Goal: Information Seeking & Learning: Check status

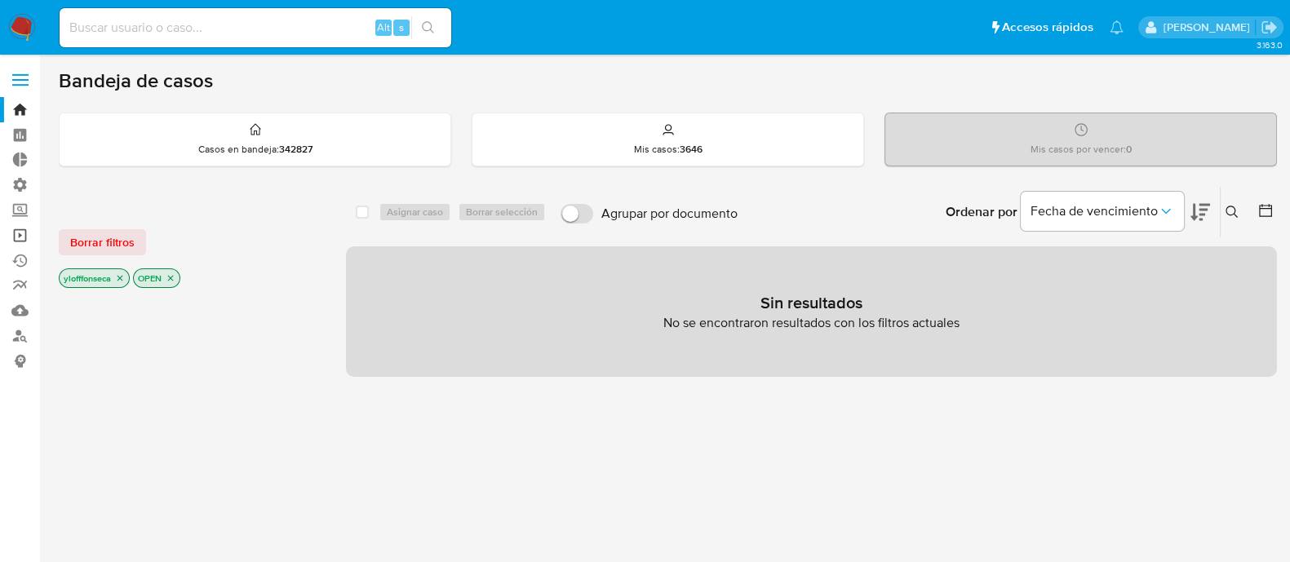
click at [23, 240] on link "Operaciones masivas" at bounding box center [97, 235] width 194 height 25
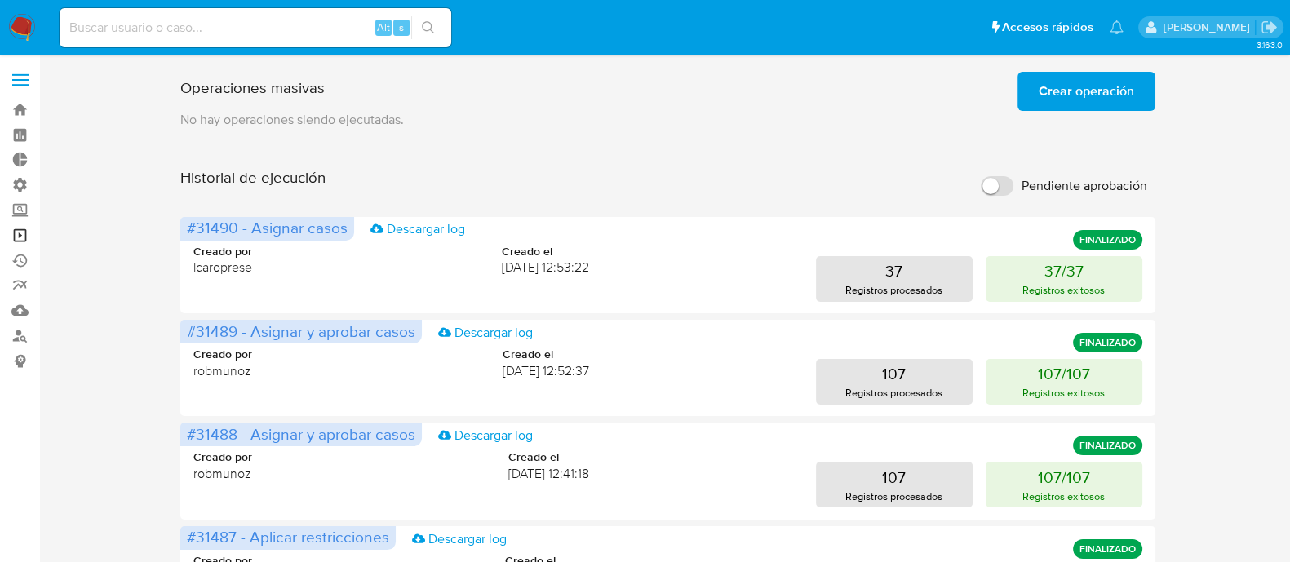
click at [18, 239] on link "Operaciones masivas" at bounding box center [97, 235] width 194 height 25
click at [1114, 90] on span "Crear operación" at bounding box center [1085, 91] width 95 height 36
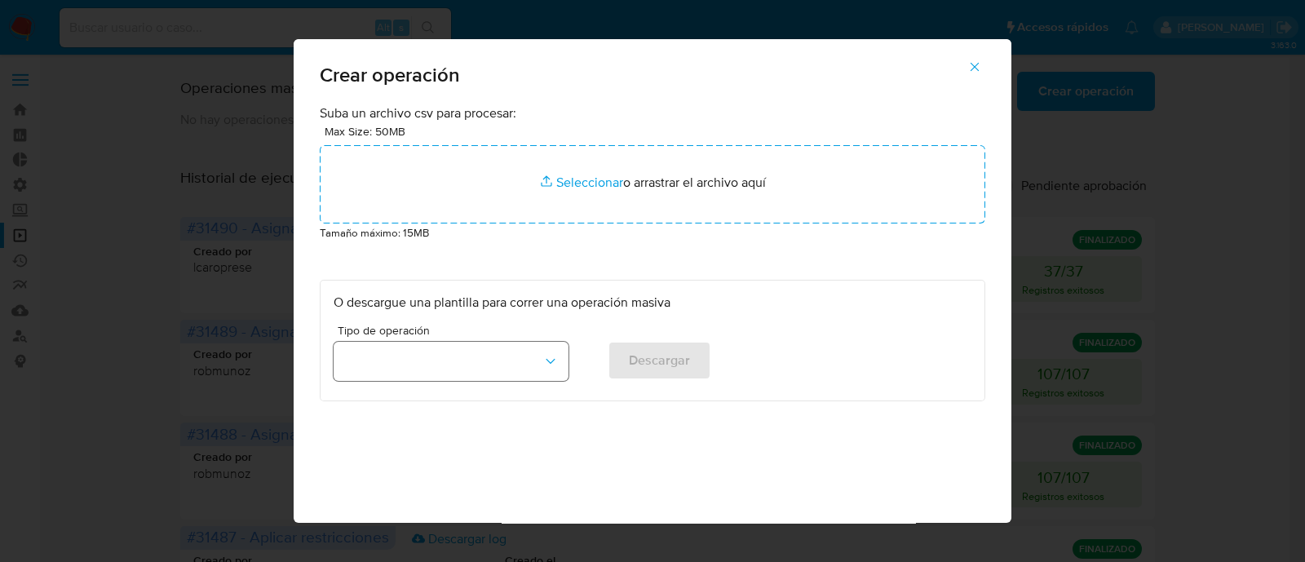
click at [500, 360] on button "button" at bounding box center [451, 361] width 235 height 39
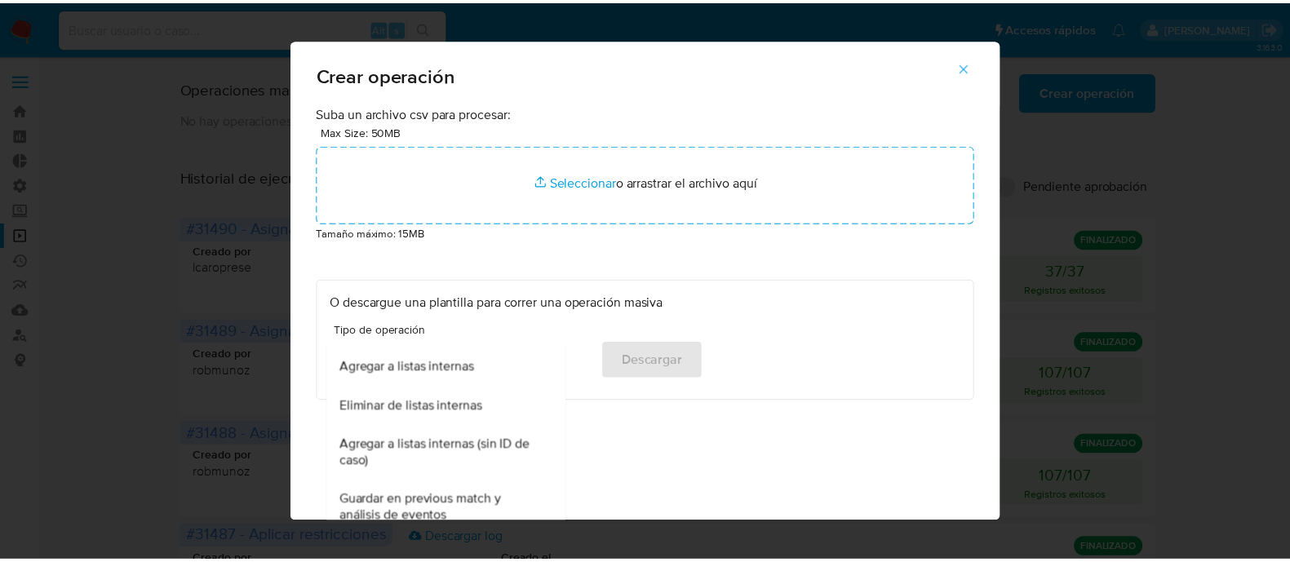
scroll to position [197, 0]
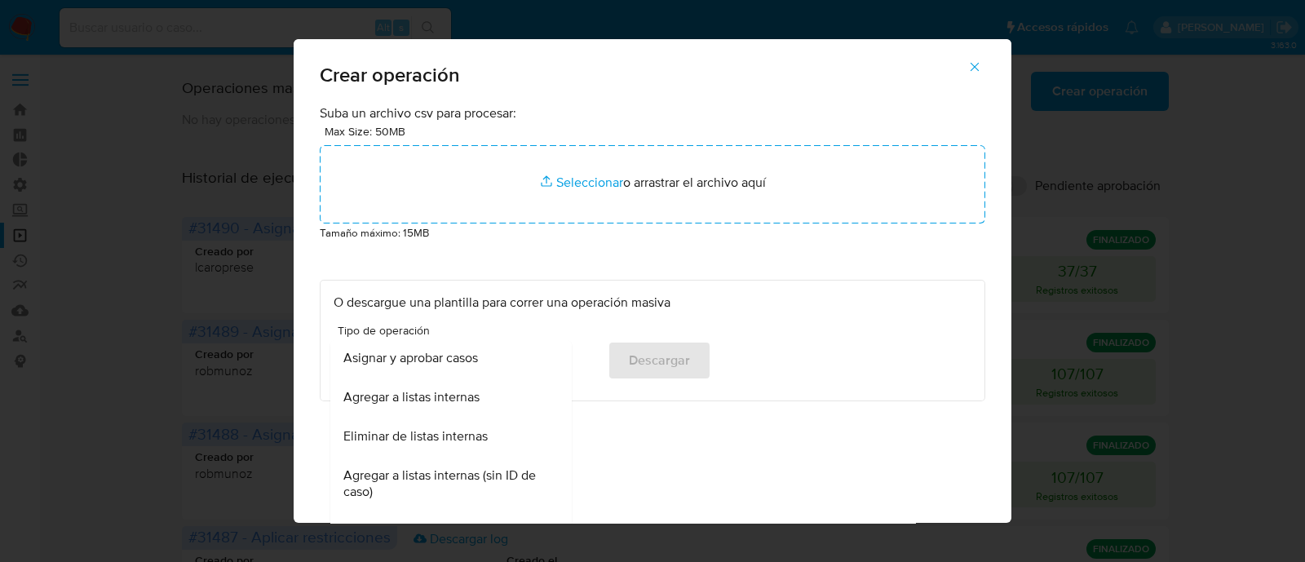
click at [1159, 307] on div "Crear operación Suba un archivo csv para procesar: Max Size: 50MB Seleccionar a…" at bounding box center [652, 281] width 1305 height 562
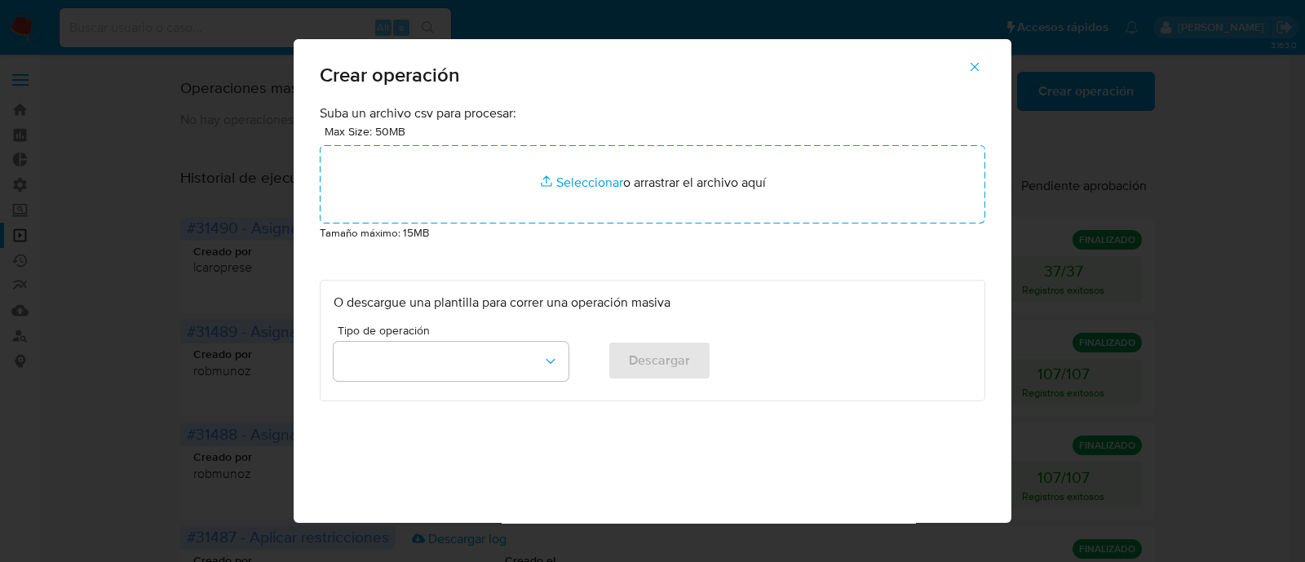
click at [973, 65] on button "button" at bounding box center [974, 66] width 57 height 39
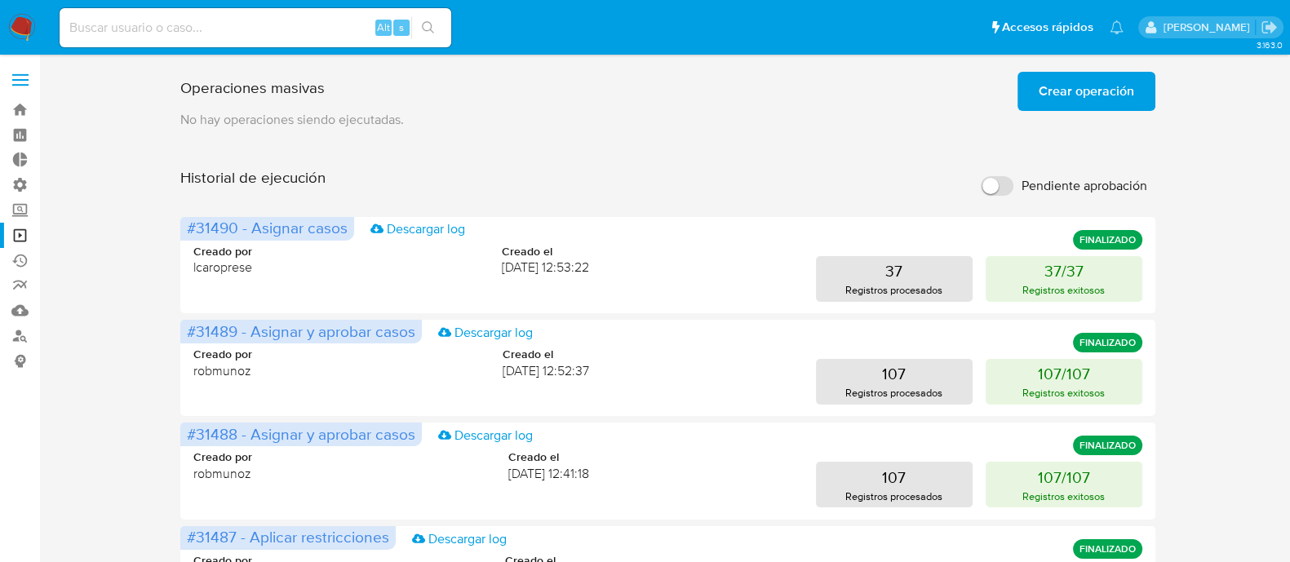
click at [188, 30] on input at bounding box center [256, 27] width 392 height 21
paste input "390804623"
type input "390804623"
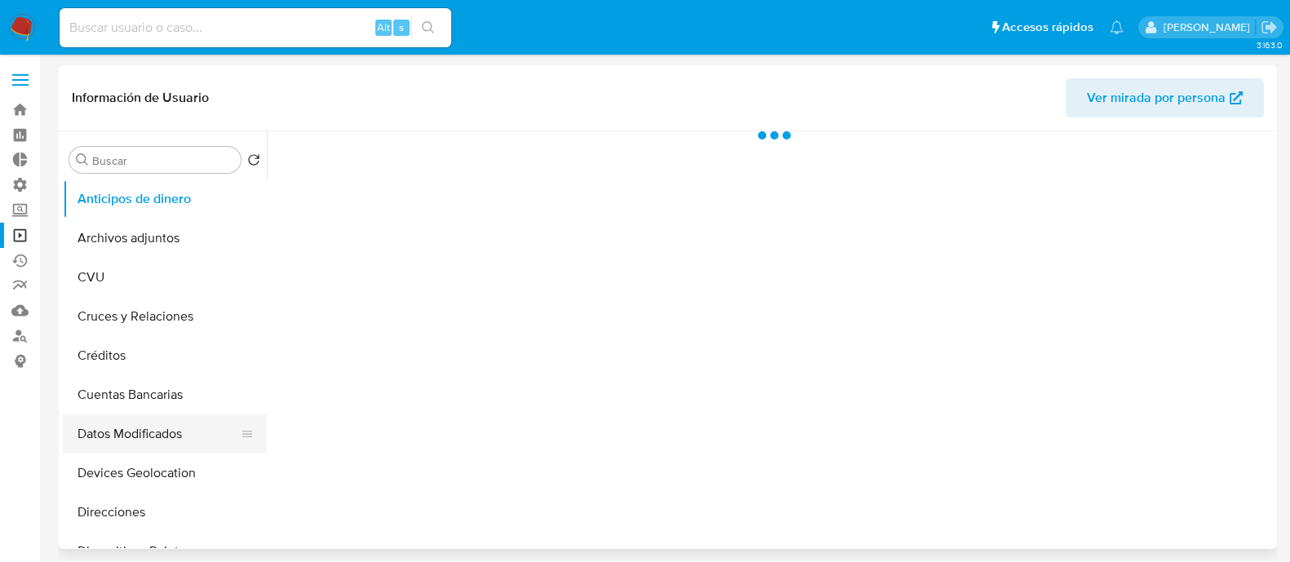
select select "10"
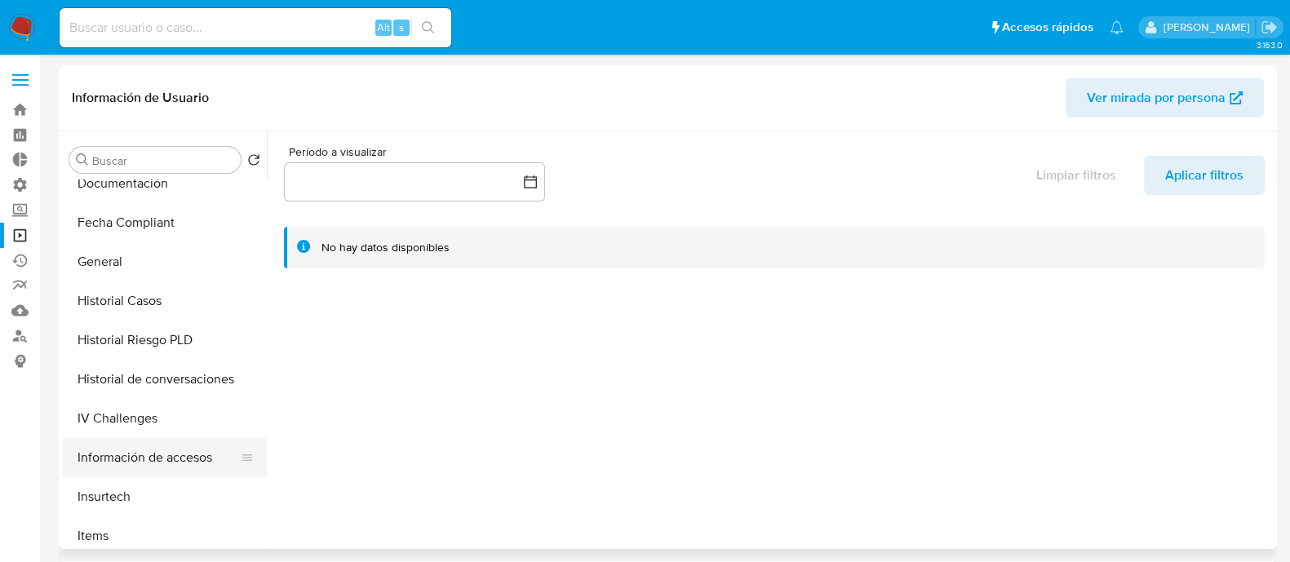
scroll to position [713, 0]
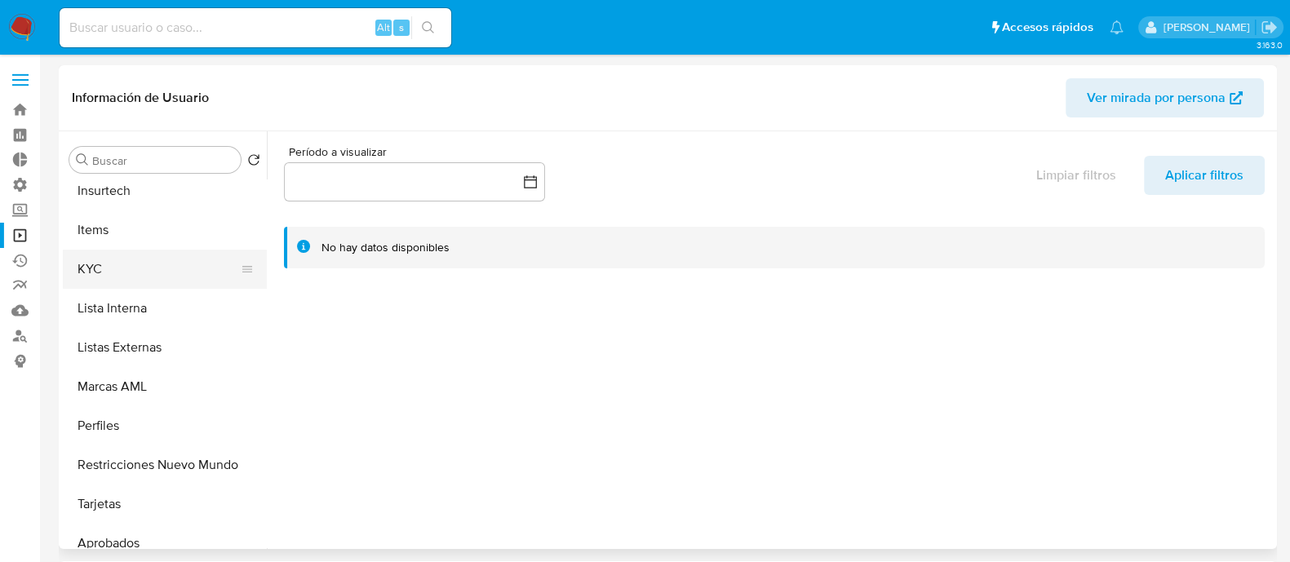
click at [152, 261] on button "KYC" at bounding box center [158, 269] width 191 height 39
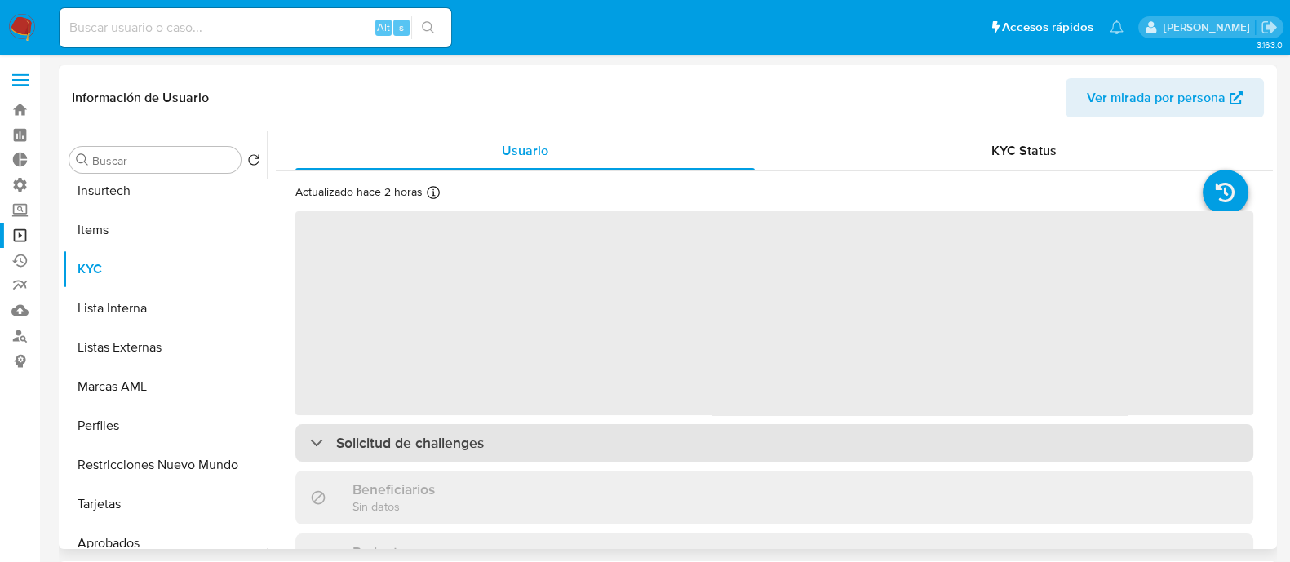
click at [577, 448] on div "Solicitud de challenges" at bounding box center [774, 443] width 958 height 38
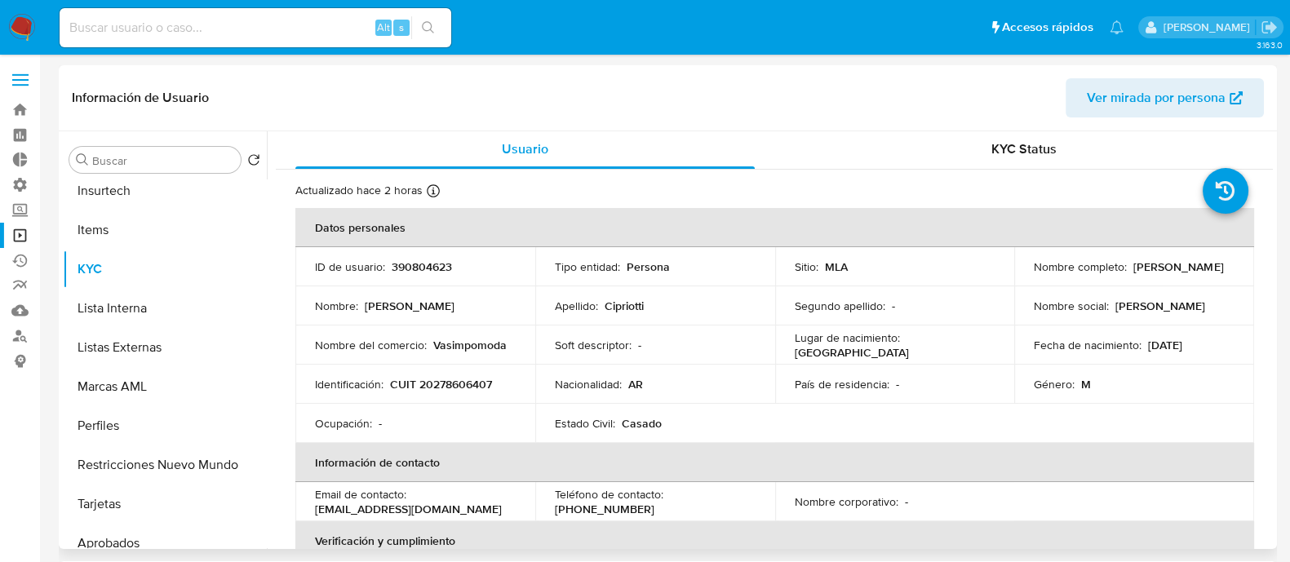
scroll to position [0, 0]
click at [1037, 131] on div "KYC Status" at bounding box center [1023, 150] width 459 height 39
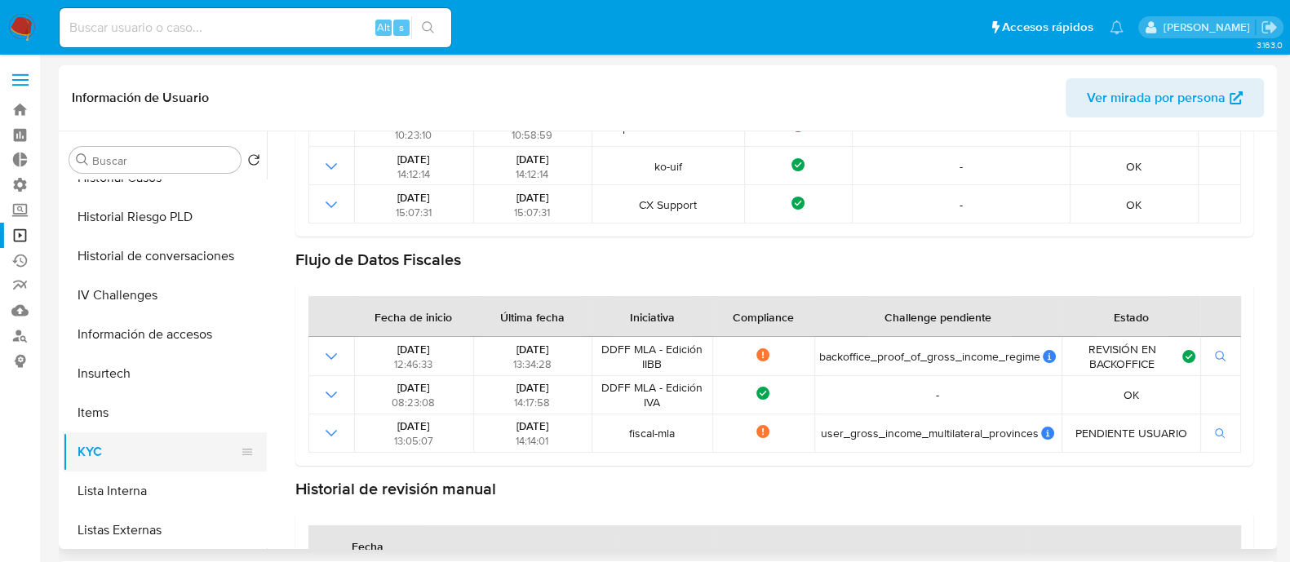
scroll to position [407, 0]
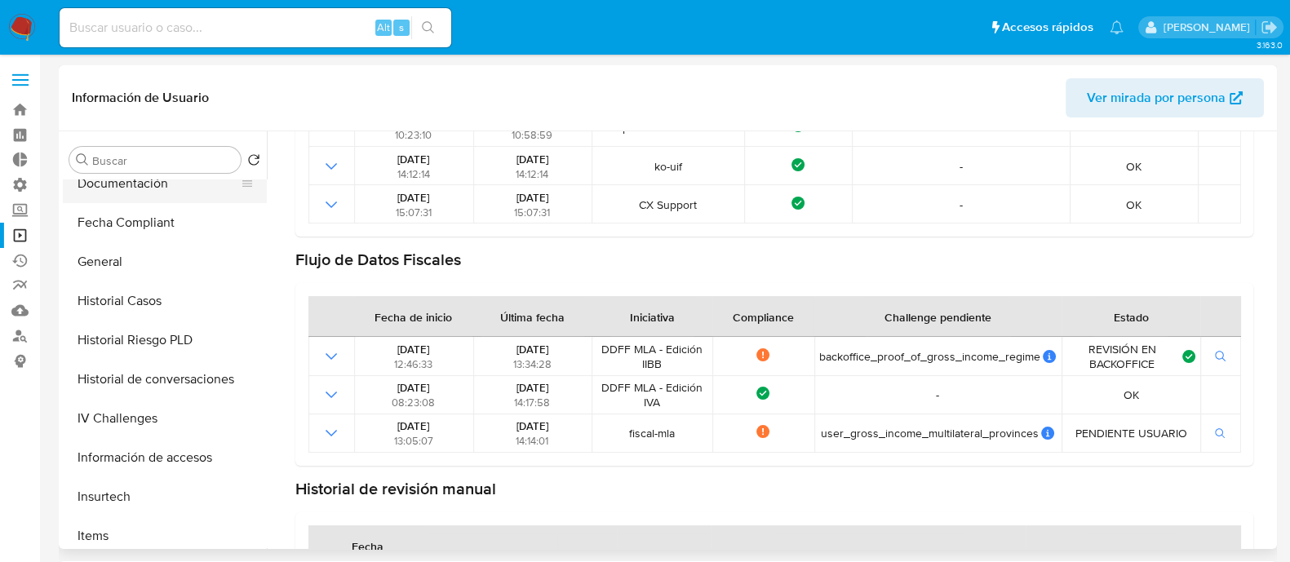
click at [156, 190] on button "Documentación" at bounding box center [158, 183] width 191 height 39
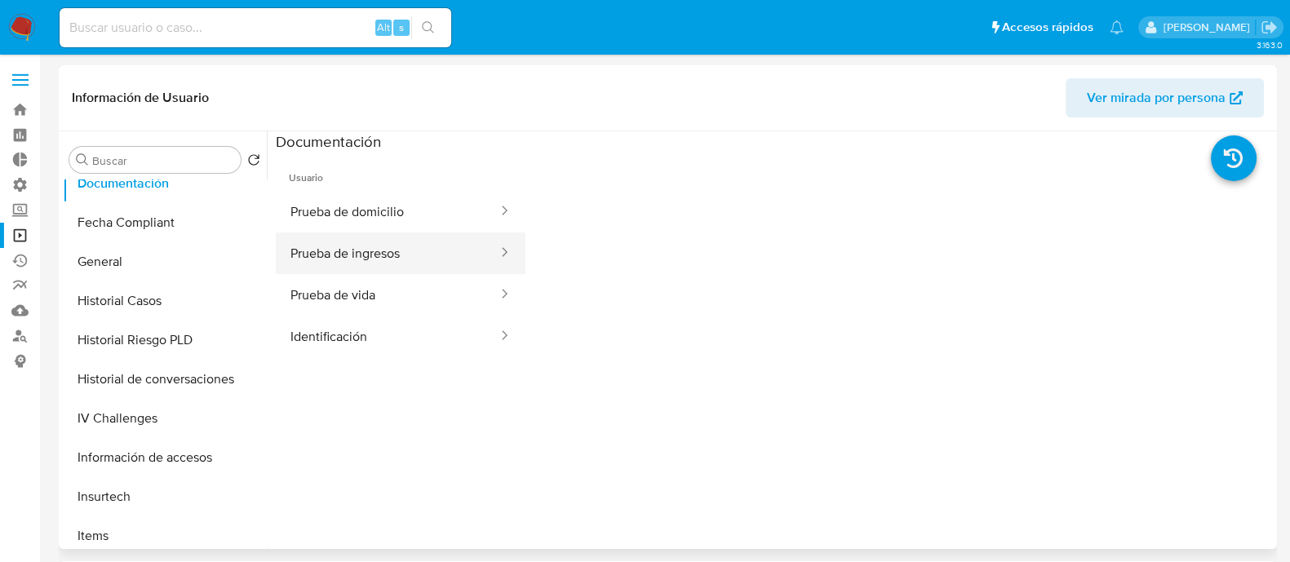
click at [326, 255] on button "Prueba de ingresos" at bounding box center [387, 253] width 223 height 42
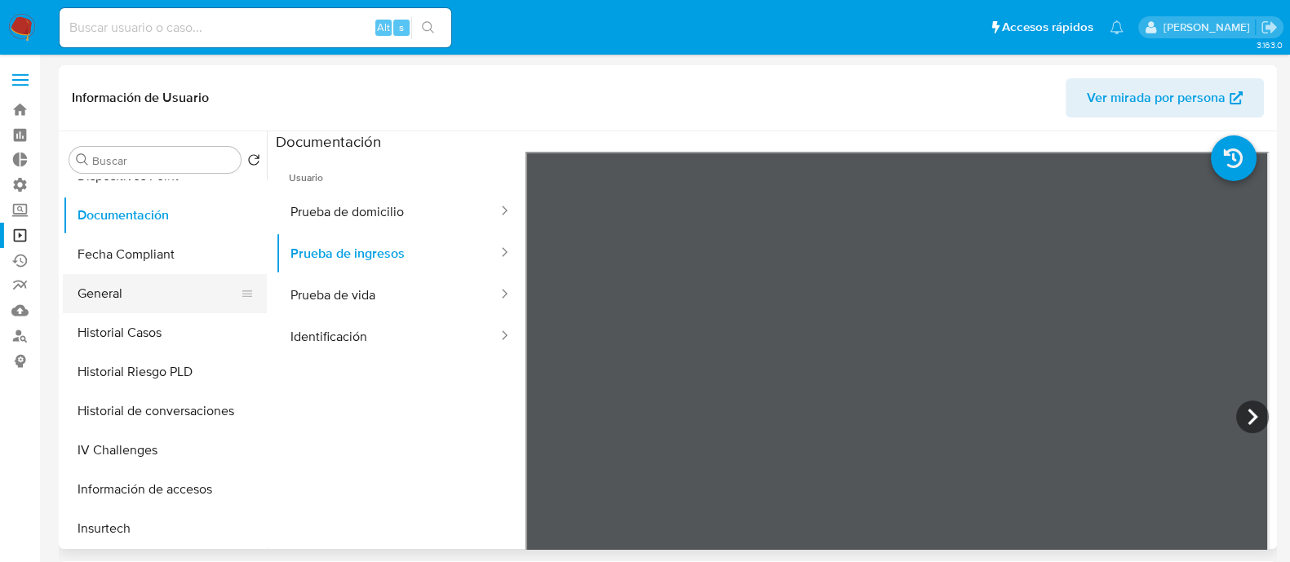
scroll to position [407, 0]
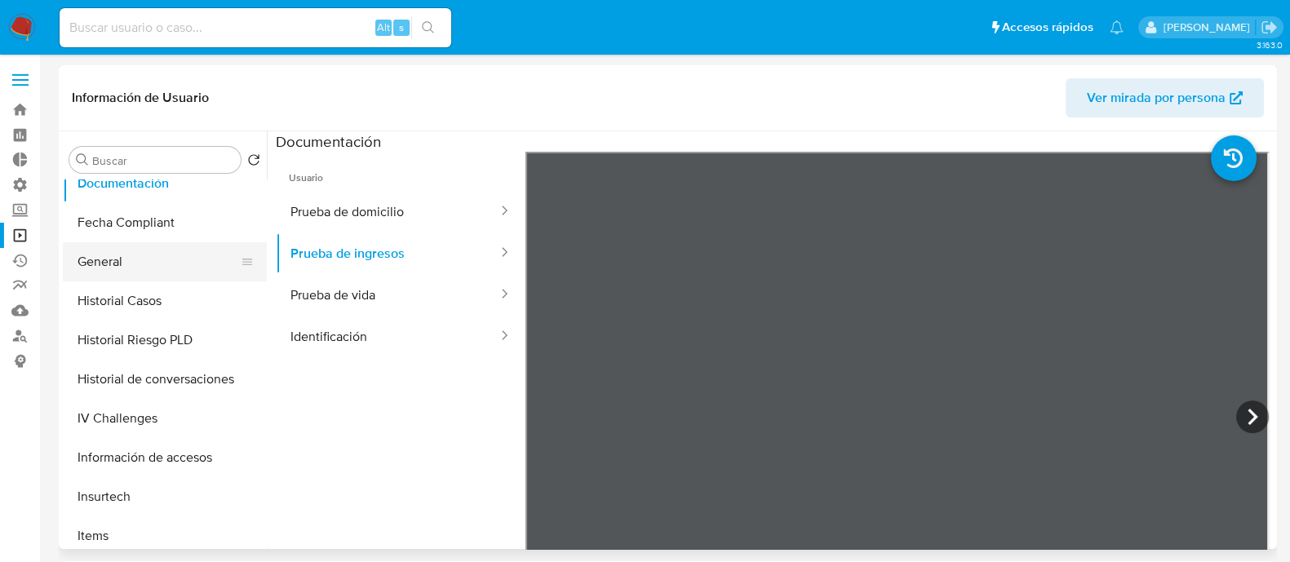
click at [147, 254] on button "General" at bounding box center [158, 261] width 191 height 39
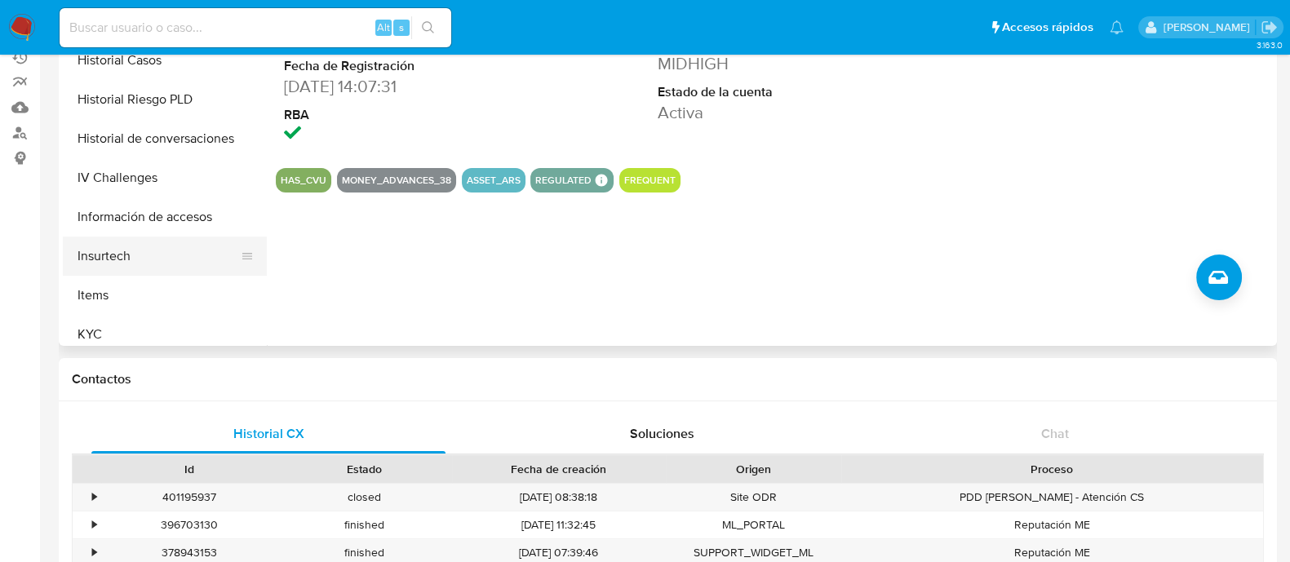
scroll to position [477, 0]
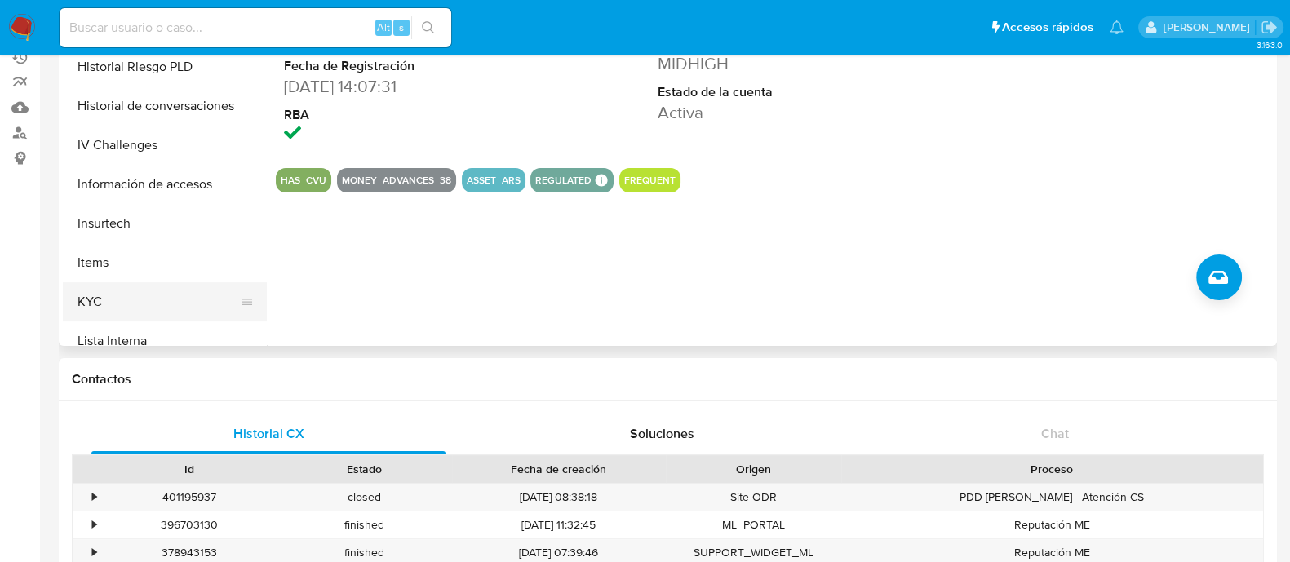
click at [153, 305] on button "KYC" at bounding box center [158, 301] width 191 height 39
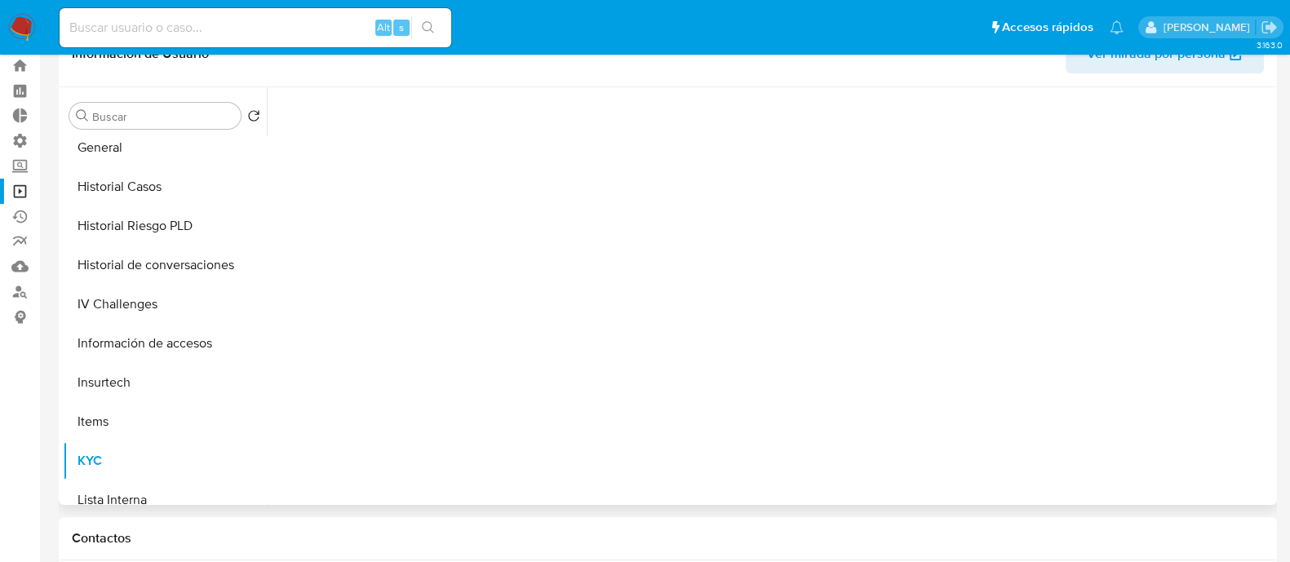
scroll to position [0, 0]
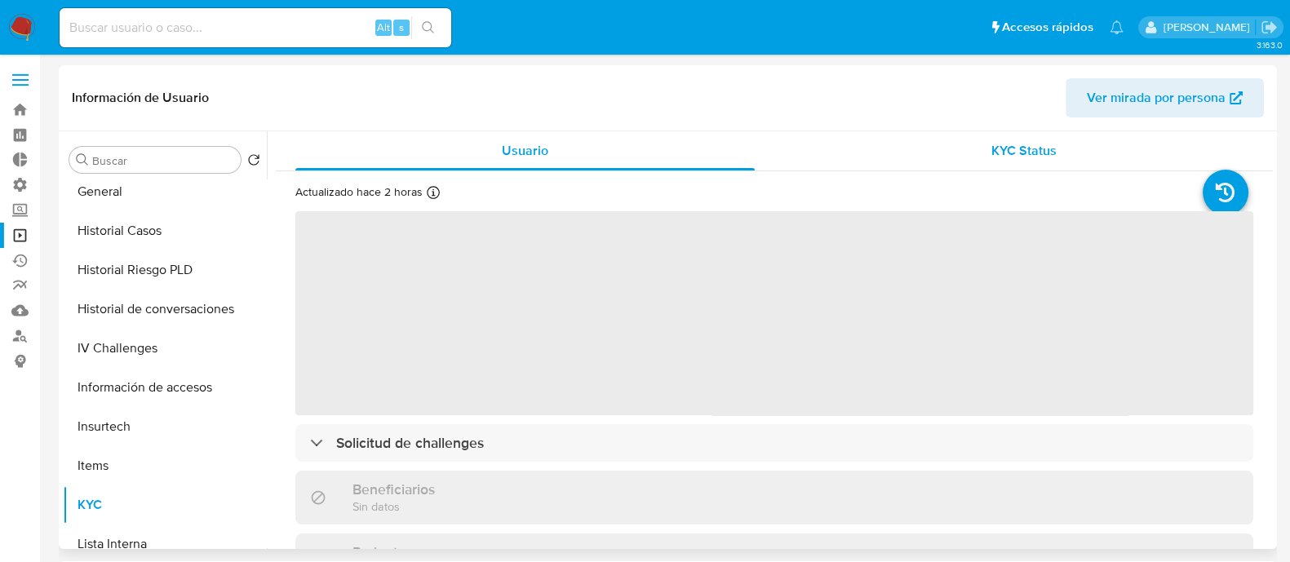
click at [1046, 151] on span "KYC Status" at bounding box center [1023, 150] width 65 height 19
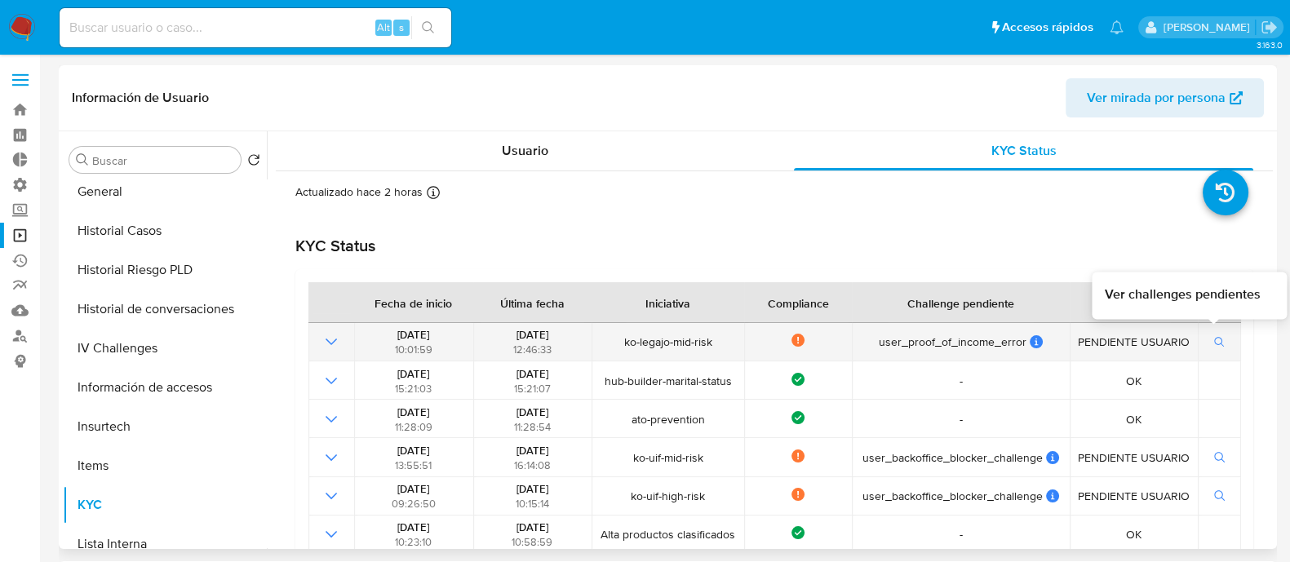
click at [1214, 345] on icon "button" at bounding box center [1219, 342] width 11 height 11
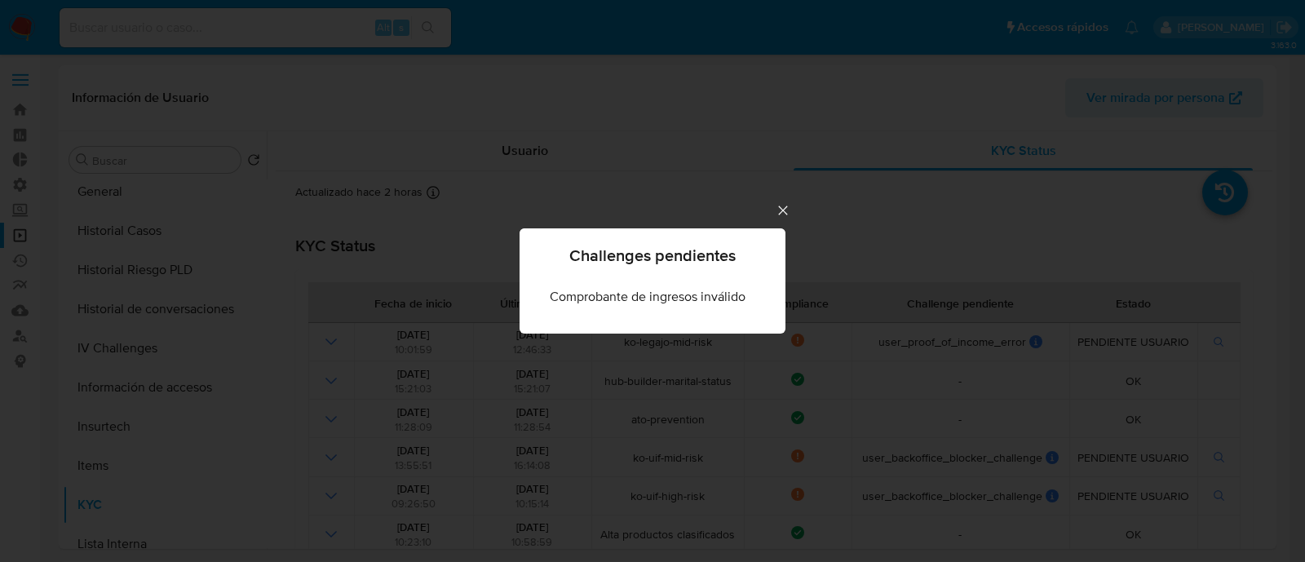
click at [777, 211] on icon "Cerrar" at bounding box center [783, 210] width 16 height 16
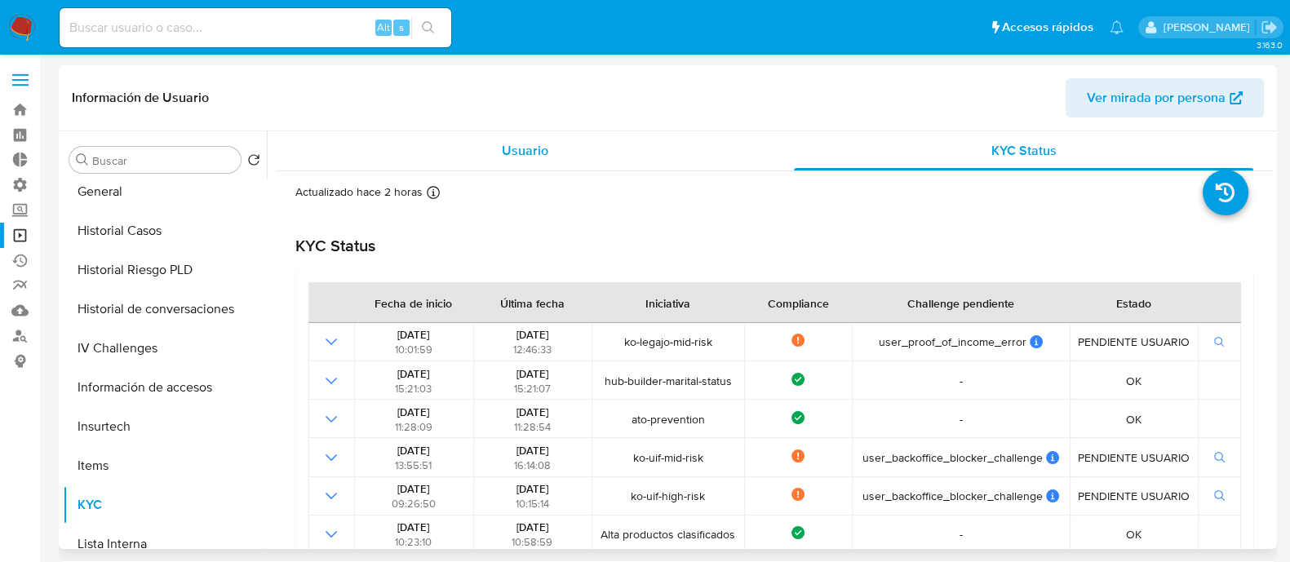
click at [571, 157] on div "Usuario" at bounding box center [524, 150] width 459 height 39
